Goal: Information Seeking & Learning: Learn about a topic

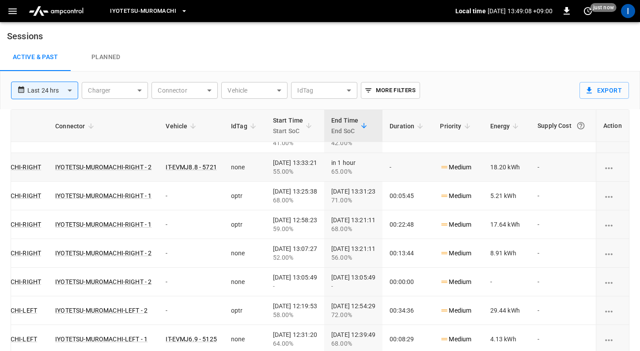
scroll to position [0, 192]
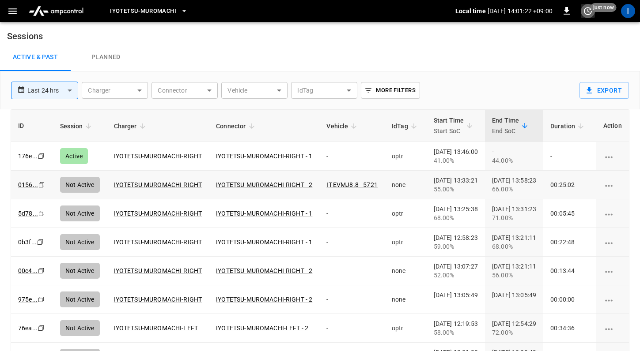
click at [589, 14] on icon "set refresh interval" at bounding box center [587, 11] width 11 height 11
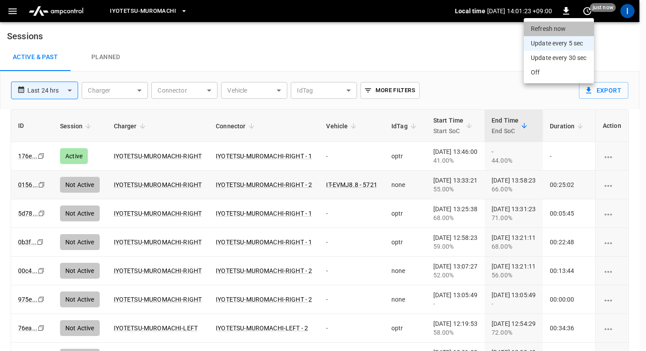
click at [562, 29] on li "Refresh now" at bounding box center [559, 29] width 70 height 15
click at [473, 76] on div at bounding box center [323, 175] width 646 height 351
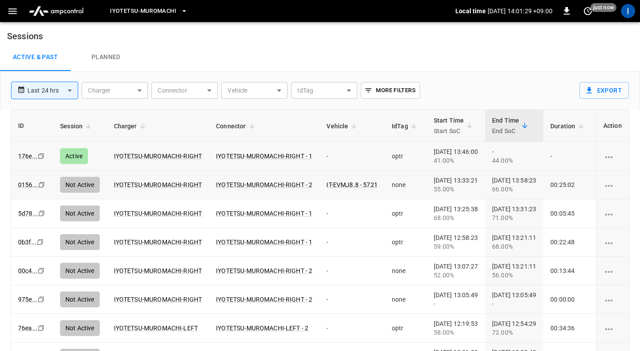
click at [478, 153] on div "[DATE] 13:46:00 41.00%" at bounding box center [455, 156] width 44 height 18
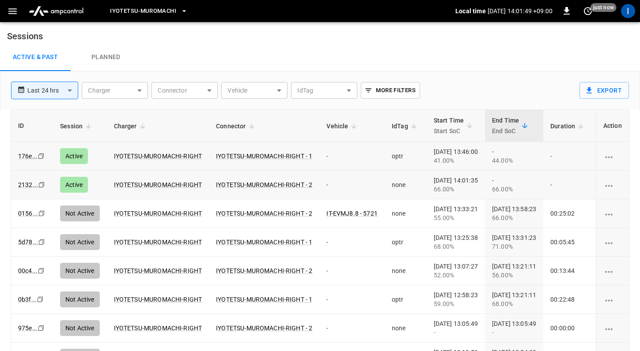
click at [5, 142] on div "ID Session Charger Connector Vehicle IdTag Start Time Start SoC End Time End So…" at bounding box center [320, 244] width 640 height 270
click at [17, 17] on button "button" at bounding box center [13, 11] width 18 height 16
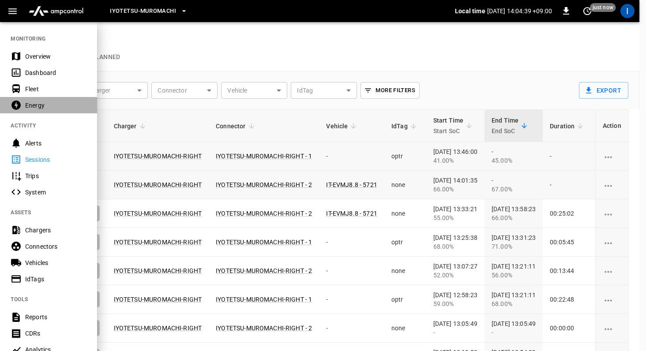
click at [47, 108] on div "Energy" at bounding box center [55, 105] width 61 height 9
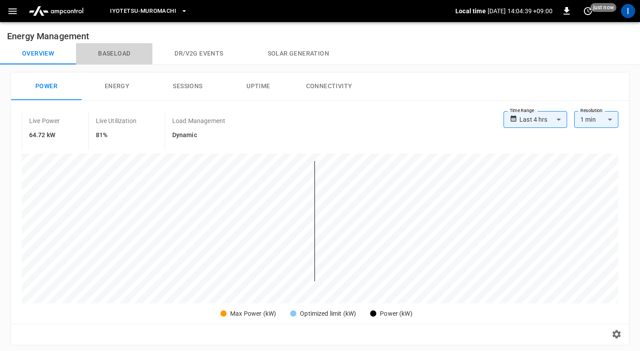
click at [115, 55] on button "Baseload" at bounding box center [114, 53] width 76 height 21
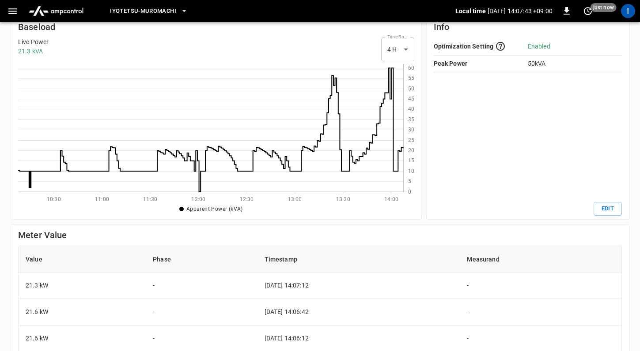
scroll to position [64, 0]
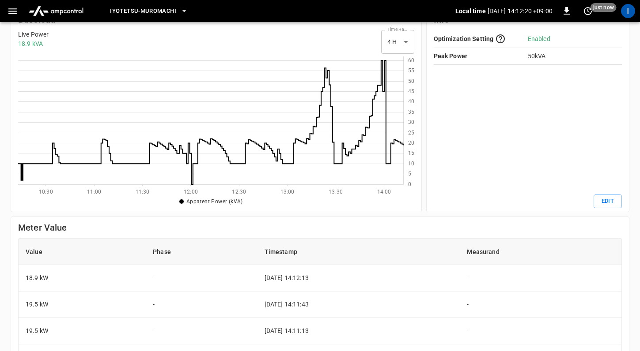
scroll to position [121, 379]
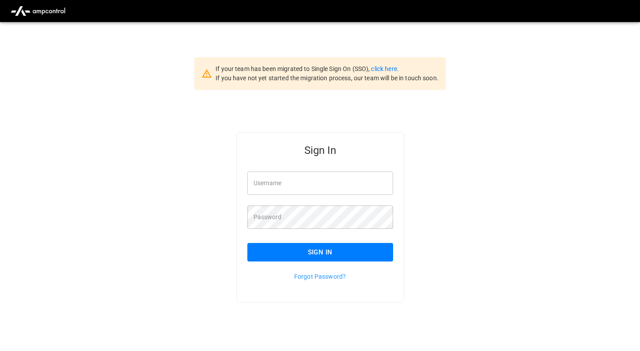
type input "*********"
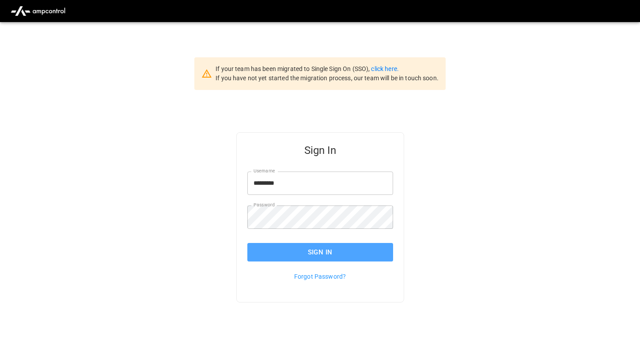
click at [280, 252] on button "Sign In" at bounding box center [320, 252] width 146 height 19
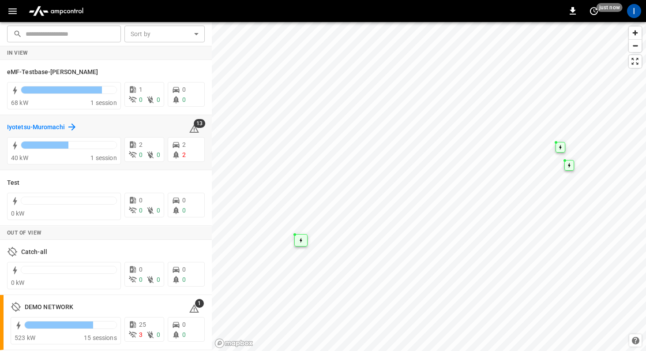
click at [58, 129] on h6 "Iyotetsu-Muromachi" at bounding box center [36, 128] width 58 height 10
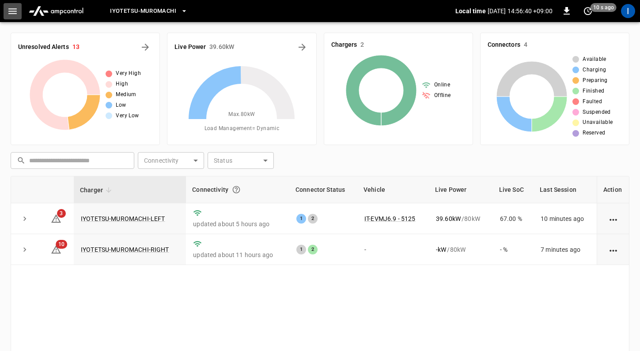
click at [15, 13] on icon "button" at bounding box center [12, 11] width 8 height 6
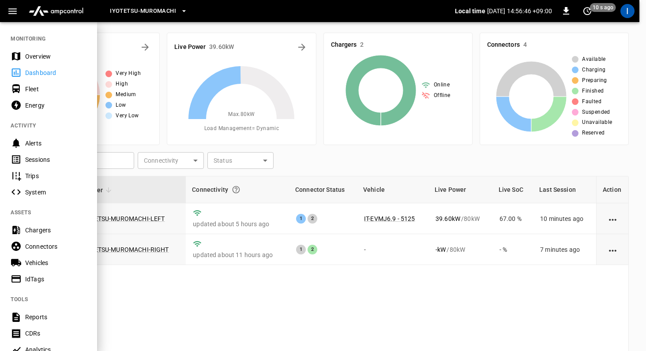
click at [54, 157] on div "Sessions" at bounding box center [55, 159] width 61 height 9
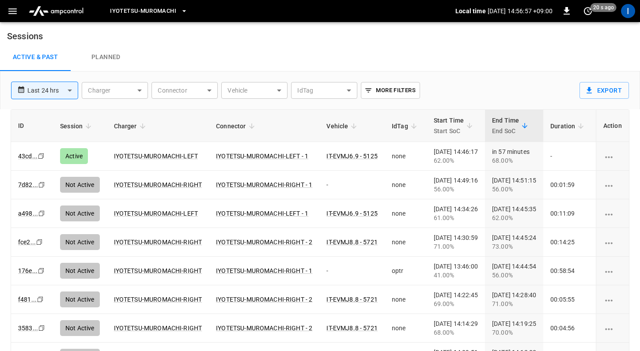
click at [11, 14] on icon "button" at bounding box center [12, 11] width 11 height 11
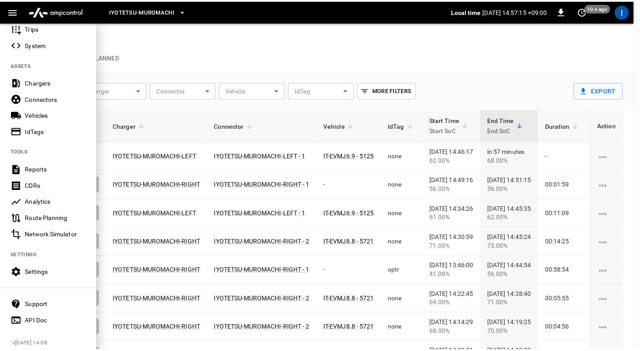
scroll to position [159, 0]
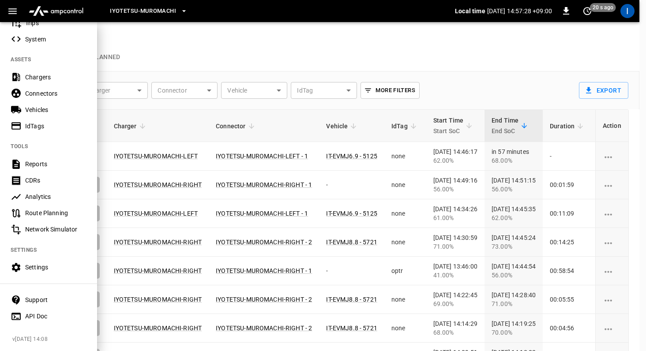
click at [134, 34] on div at bounding box center [323, 175] width 646 height 351
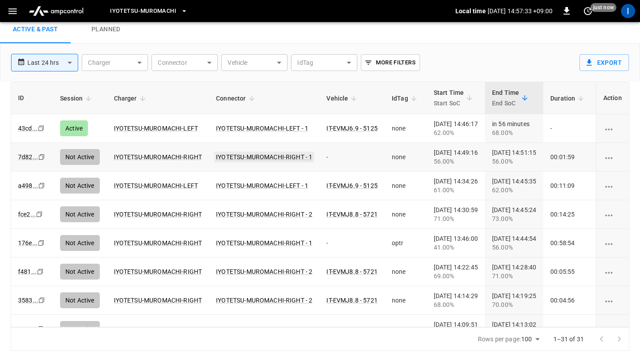
scroll to position [0, 0]
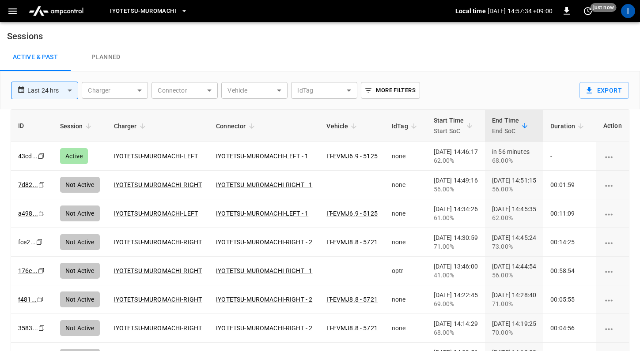
click at [14, 14] on icon "button" at bounding box center [12, 11] width 11 height 11
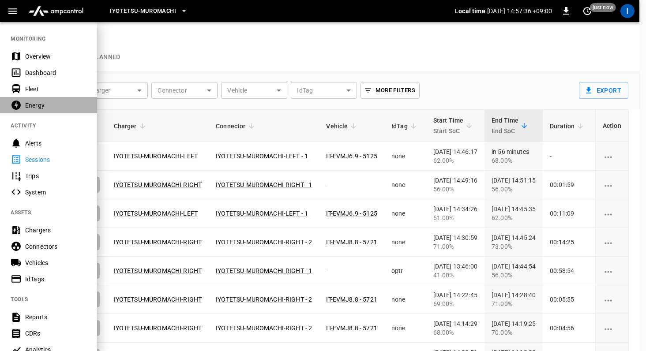
click at [42, 107] on div "Energy" at bounding box center [55, 105] width 61 height 9
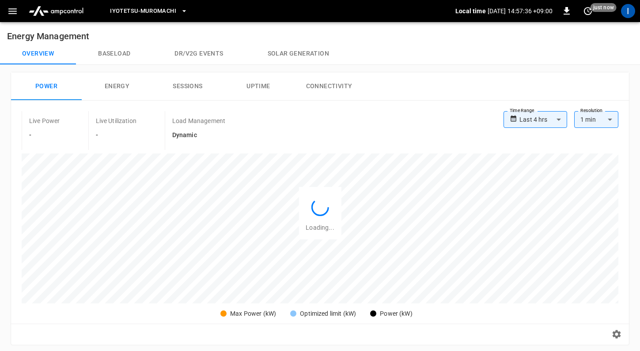
click at [116, 60] on button "Baseload" at bounding box center [114, 53] width 76 height 21
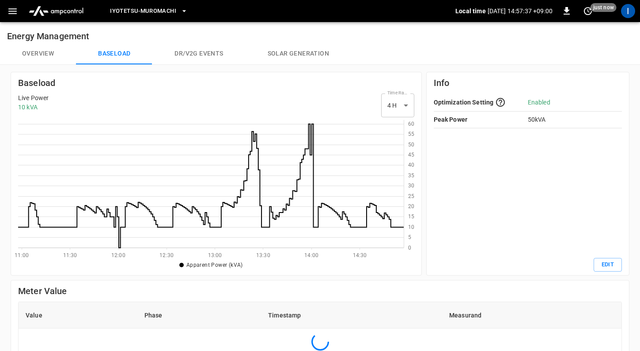
scroll to position [121, 379]
click at [369, 208] on icon at bounding box center [210, 186] width 385 height 124
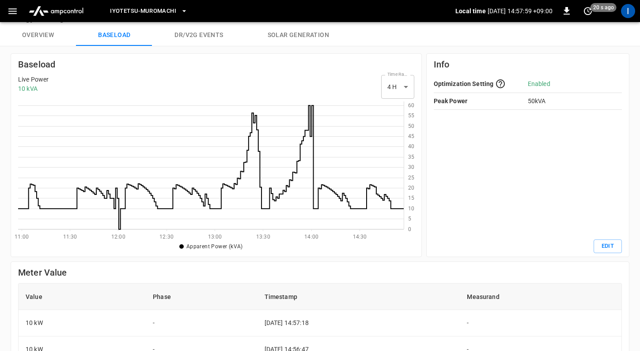
scroll to position [17, 0]
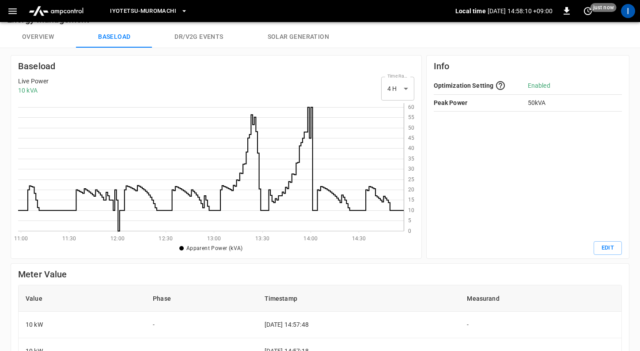
click at [57, 40] on button "Overview" at bounding box center [38, 36] width 76 height 21
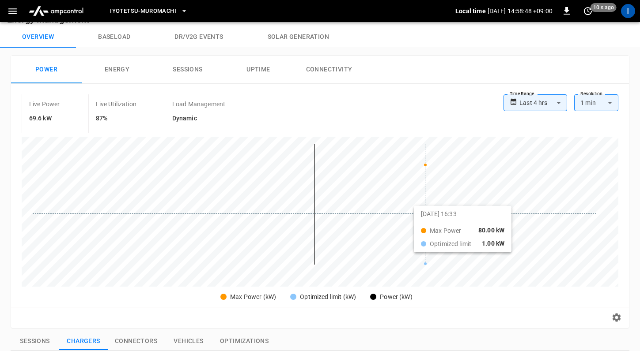
scroll to position [22, 0]
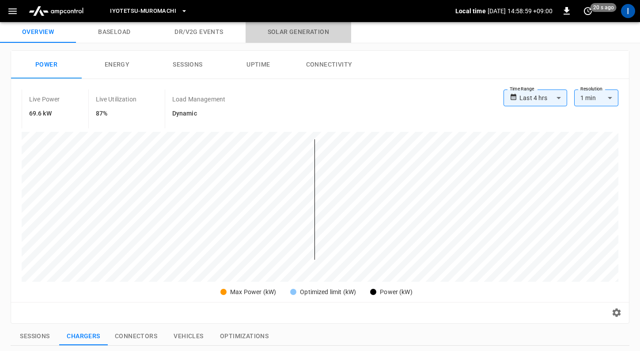
click at [315, 33] on button "Solar generation" at bounding box center [297, 32] width 105 height 21
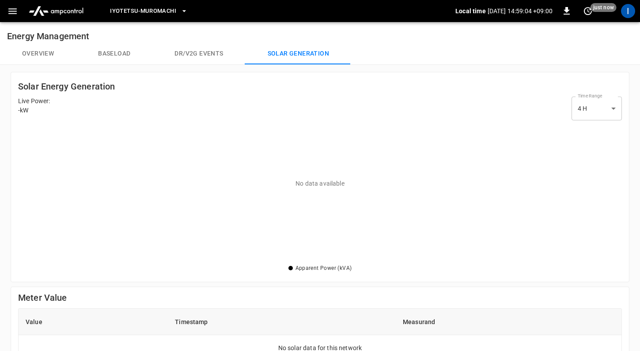
click at [46, 55] on button "Overview" at bounding box center [38, 53] width 76 height 21
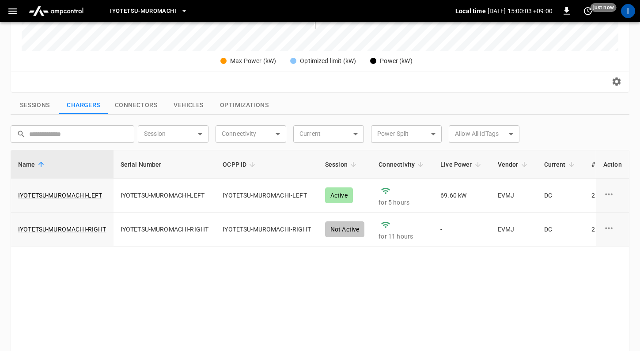
scroll to position [171, 0]
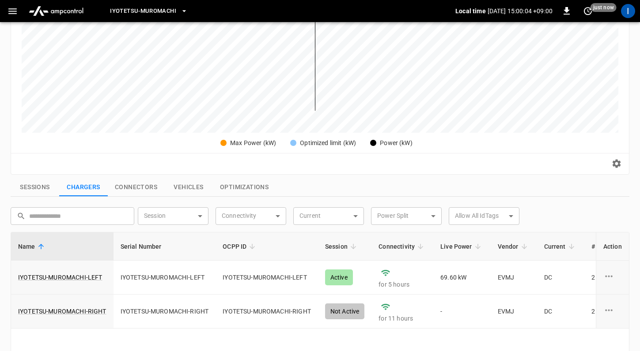
click at [32, 184] on button "Sessions" at bounding box center [35, 187] width 49 height 19
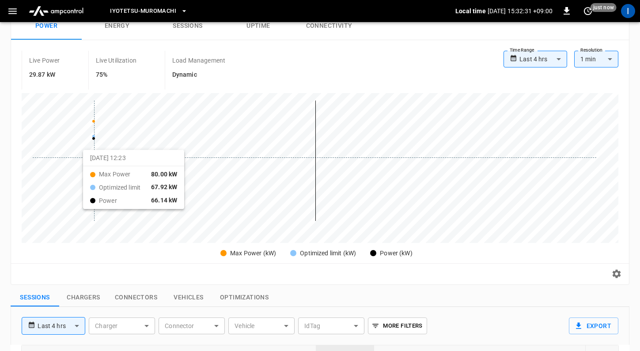
scroll to position [44, 0]
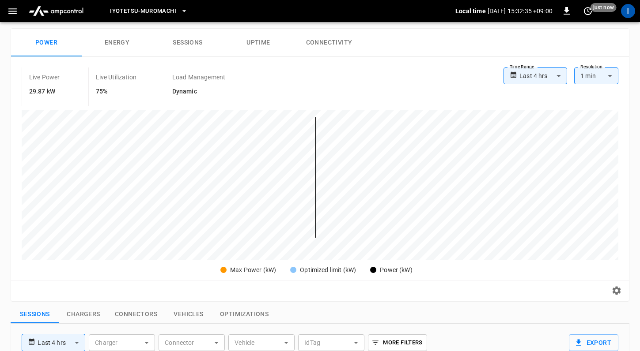
click at [120, 48] on button "Energy" at bounding box center [117, 43] width 71 height 28
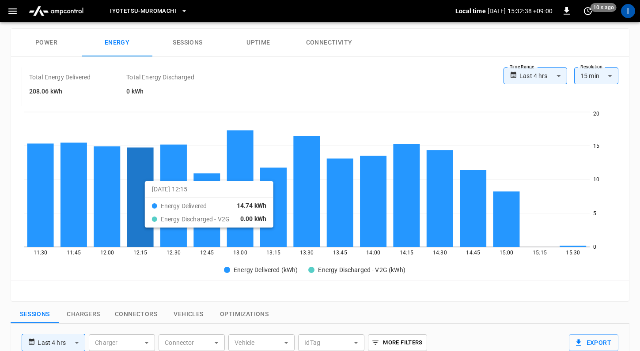
scroll to position [0, 0]
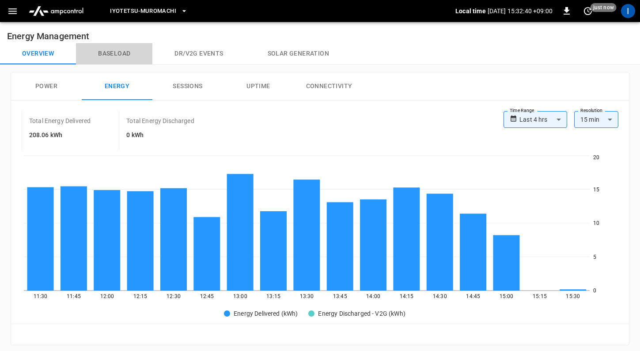
click at [116, 53] on button "Baseload" at bounding box center [114, 53] width 76 height 21
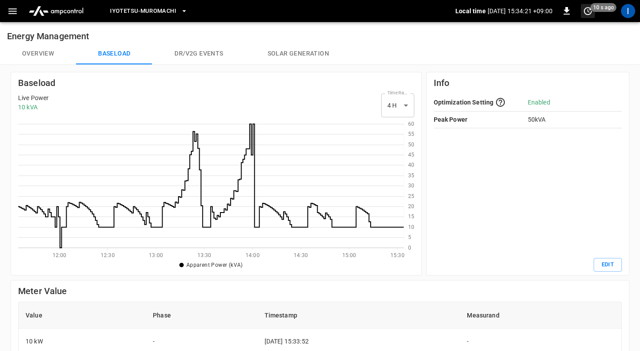
click at [587, 15] on icon "set refresh interval" at bounding box center [587, 11] width 11 height 11
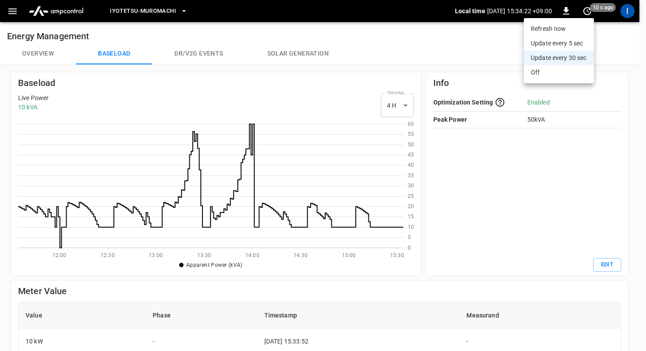
click at [557, 28] on li "Refresh now" at bounding box center [559, 29] width 70 height 15
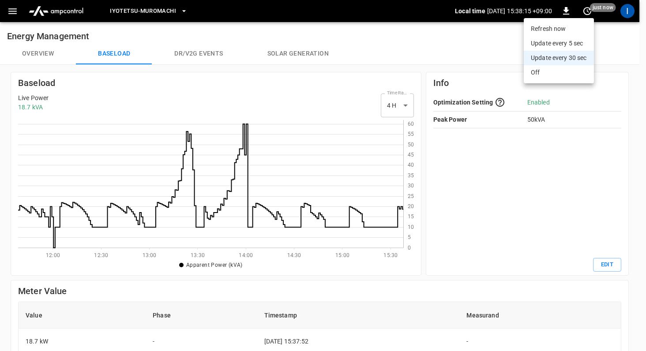
click at [473, 153] on div at bounding box center [323, 175] width 646 height 351
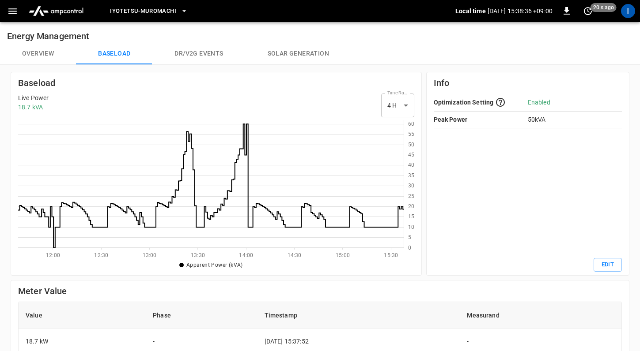
click at [45, 53] on button "Overview" at bounding box center [38, 53] width 76 height 21
